Goal: Transaction & Acquisition: Subscribe to service/newsletter

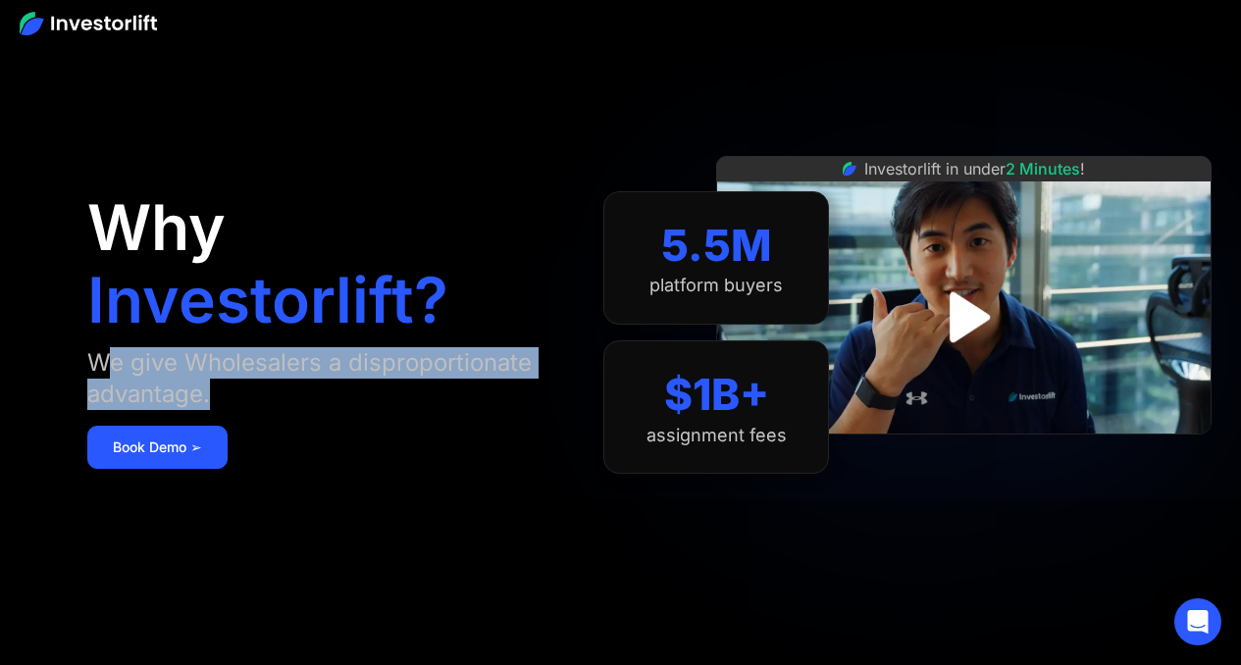
drag, startPoint x: 102, startPoint y: 373, endPoint x: 307, endPoint y: 385, distance: 205.4
click at [307, 385] on div "We give Wholesalers a disproportionate advantage." at bounding box center [326, 378] width 478 height 63
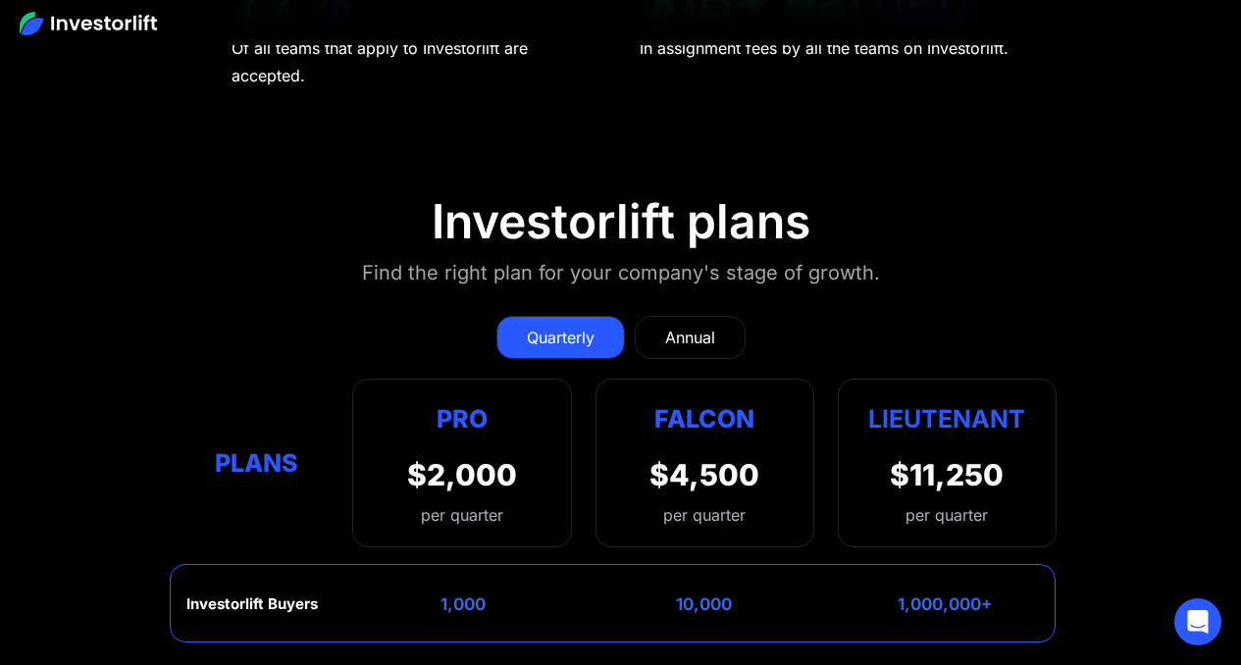
scroll to position [7488, 0]
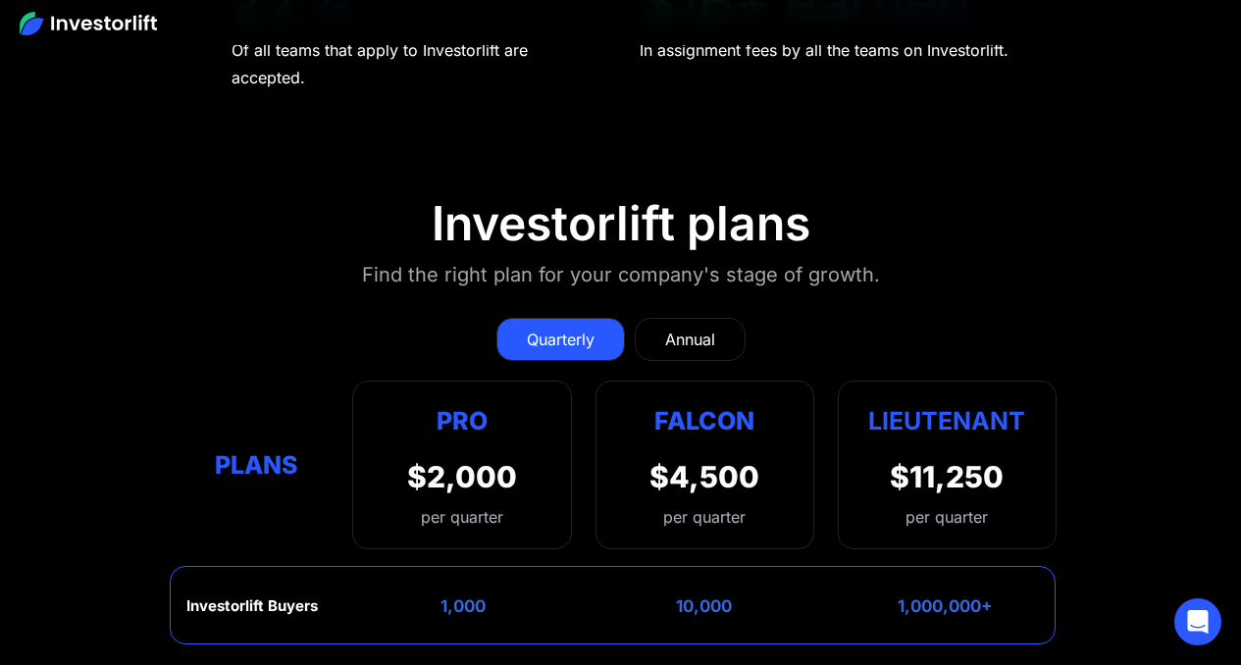
click at [667, 328] on div "Annual" at bounding box center [690, 340] width 50 height 24
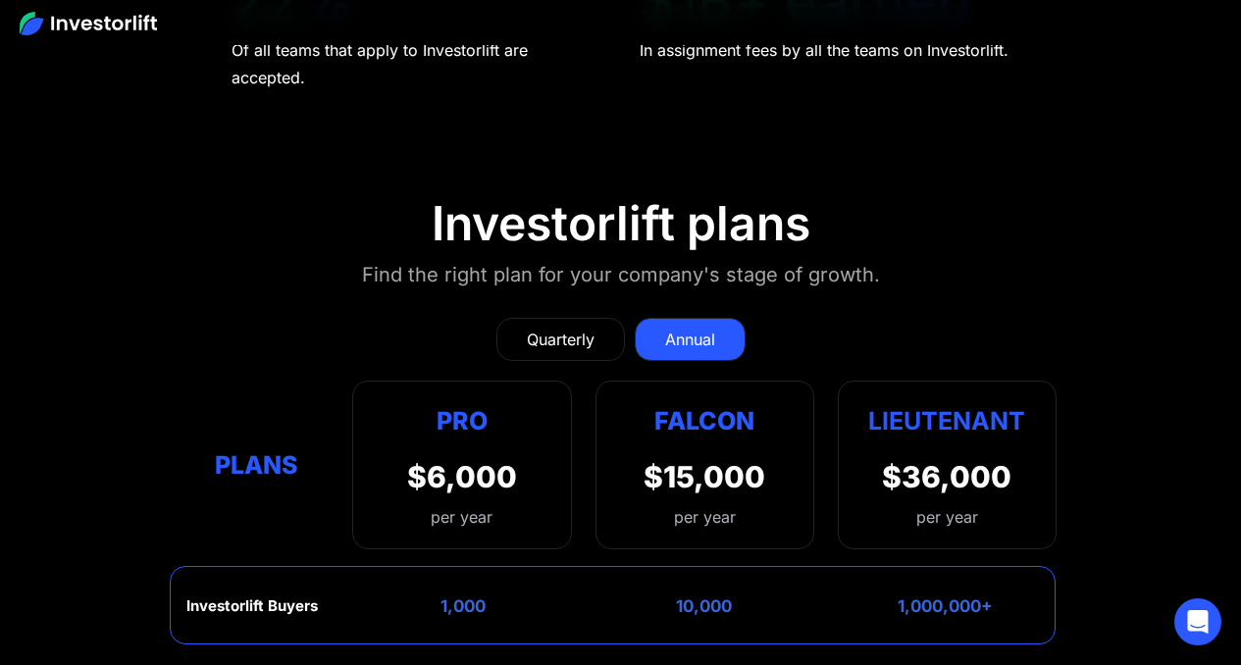
click at [595, 318] on link "Quarterly" at bounding box center [560, 339] width 129 height 43
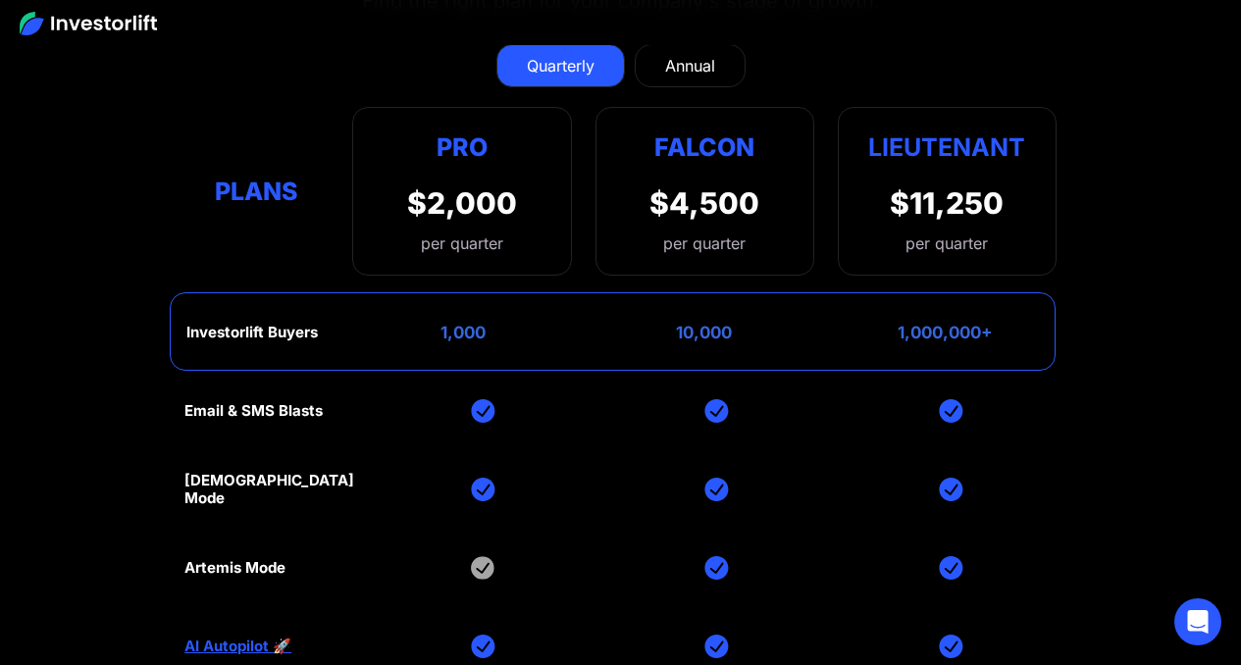
scroll to position [7727, 0]
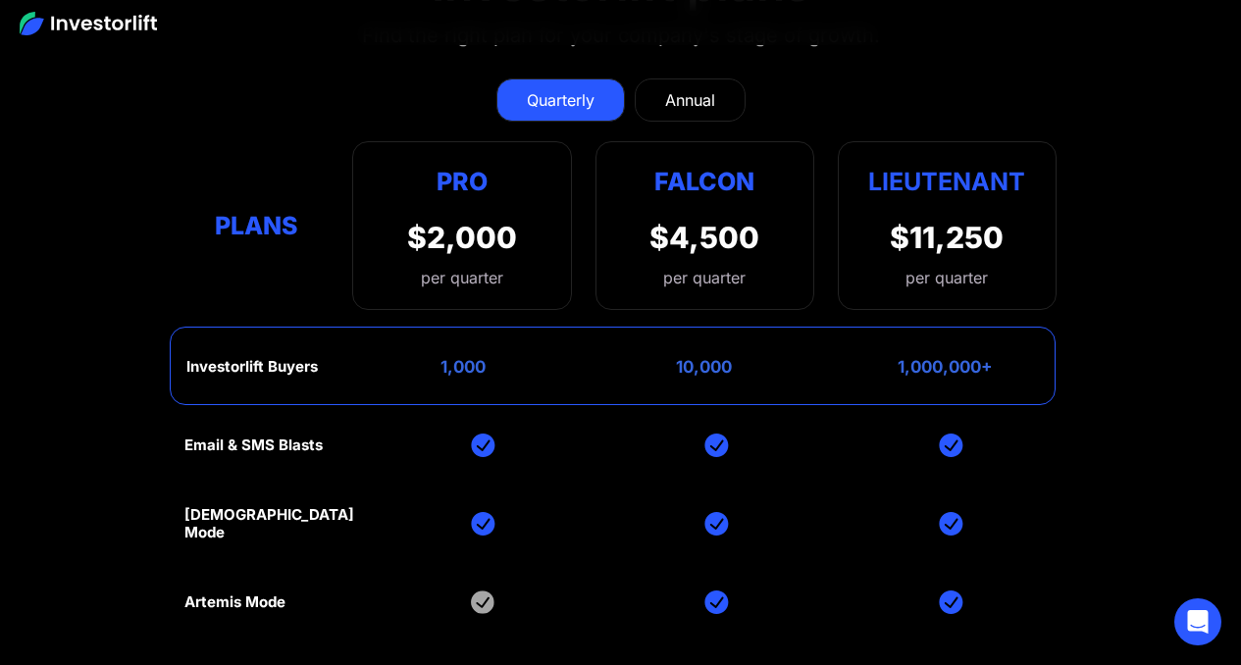
click at [471, 591] on img at bounding box center [483, 603] width 24 height 24
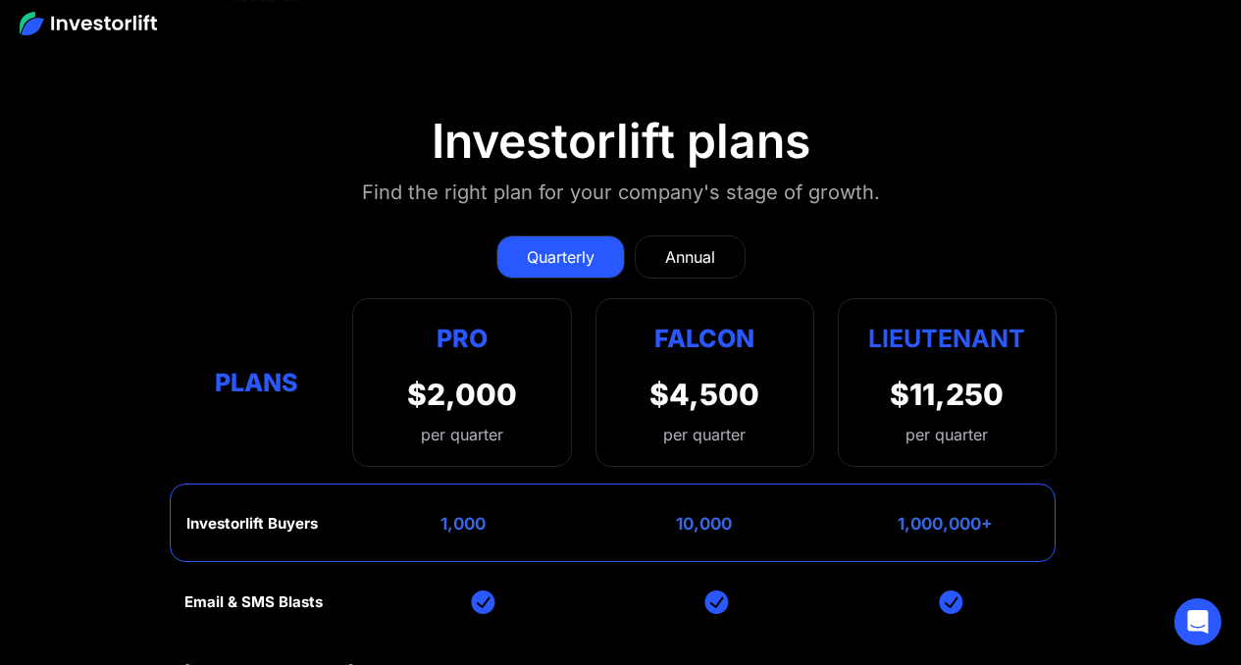
scroll to position [7547, 0]
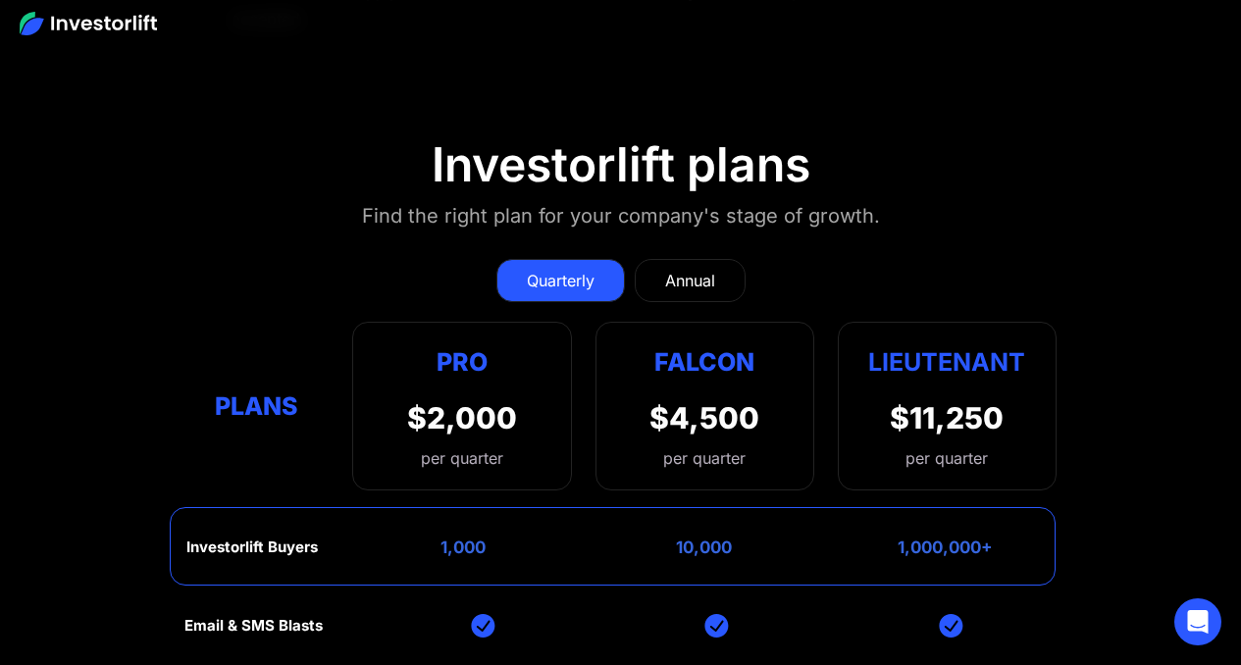
click at [471, 614] on img at bounding box center [483, 626] width 25 height 24
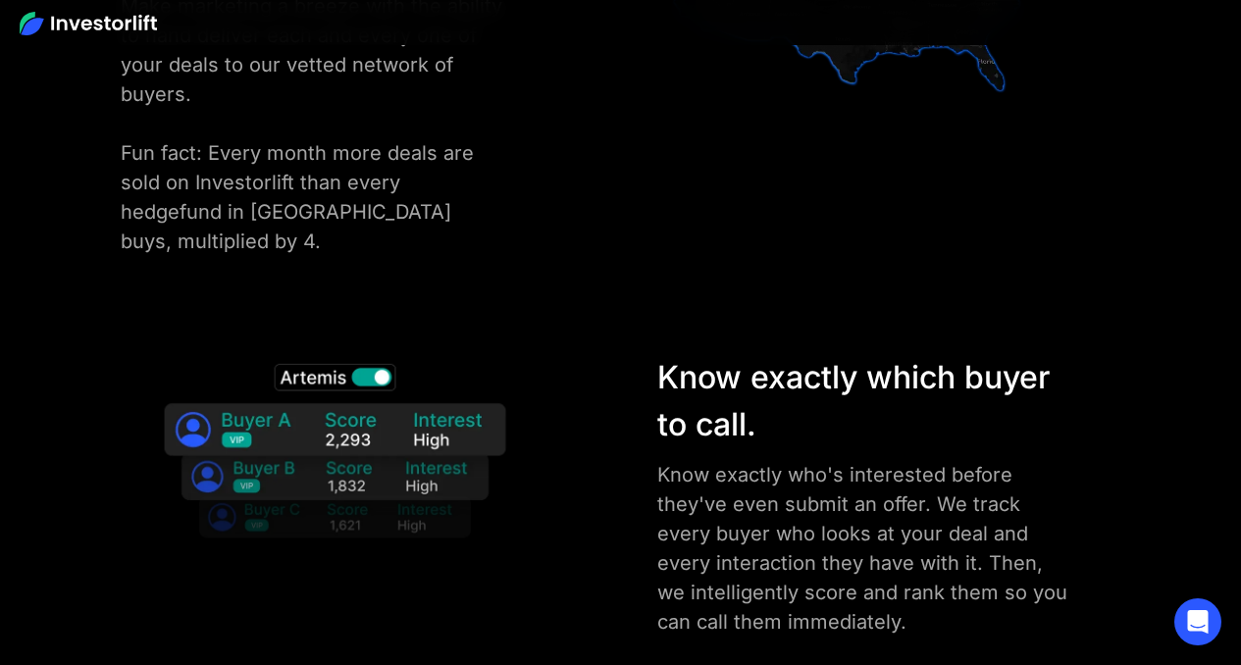
scroll to position [2003, 0]
